Goal: Information Seeking & Learning: Understand process/instructions

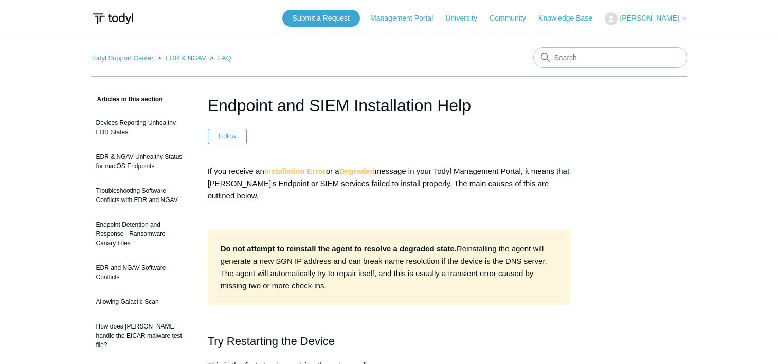
scroll to position [565, 0]
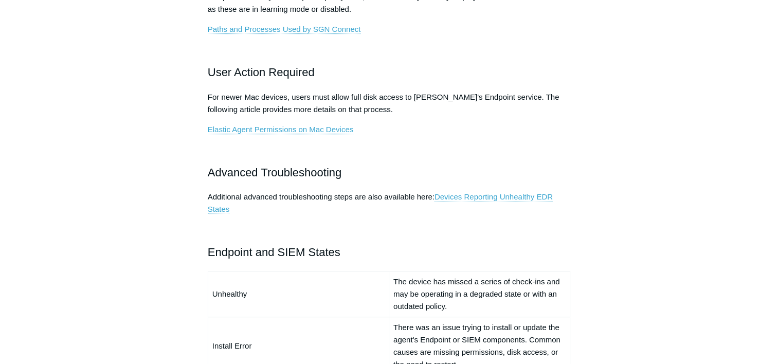
click at [489, 198] on link "Devices Reporting Unhealthy EDR States" at bounding box center [380, 203] width 345 height 22
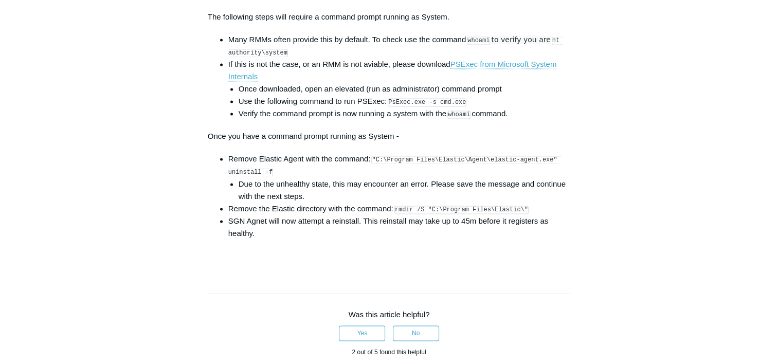
scroll to position [1593, 0]
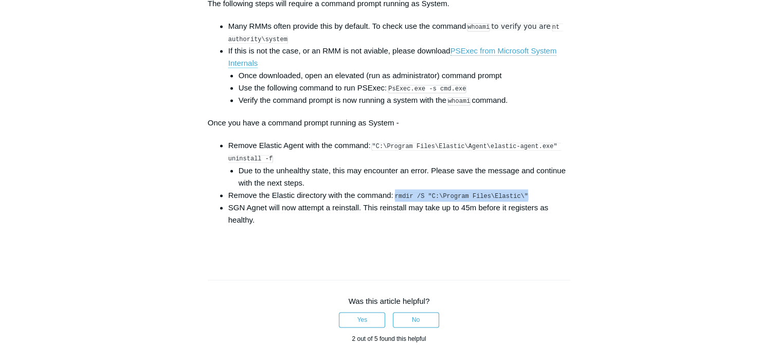
drag, startPoint x: 396, startPoint y: 203, endPoint x: 529, endPoint y: 200, distance: 133.2
click at [529, 200] on li "Remove the Elastic directory with the command: rmdir /S "C:\Program Files\Elast…" at bounding box center [399, 195] width 342 height 12
copy code "rmdir /S "C:\Program Files\Elastic\""
